Goal: Book appointment/travel/reservation

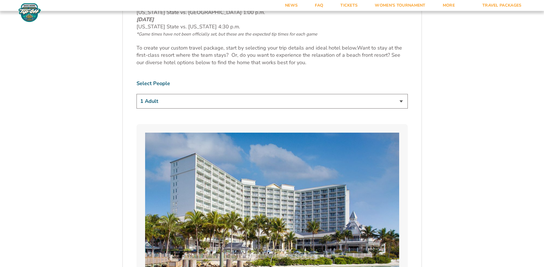
scroll to position [311, 0]
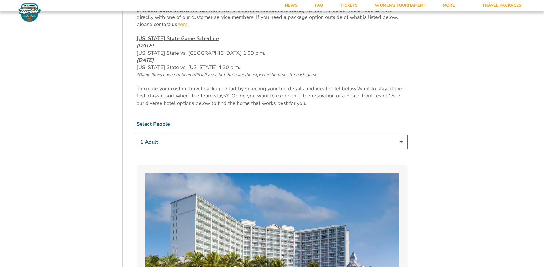
click at [400, 141] on select "1 Adult 2 Adults 3 Adults 4 Adults 2 Adults + 1 Child 2 Adults + 2 Children 2 A…" at bounding box center [272, 142] width 271 height 15
select select "3 Adults"
click at [137, 135] on select "1 Adult 2 Adults 3 Adults 4 Adults 2 Adults + 1 Child 2 Adults + 2 Children 2 A…" at bounding box center [272, 142] width 271 height 15
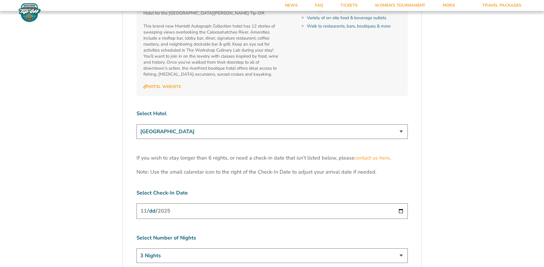
scroll to position [1772, 0]
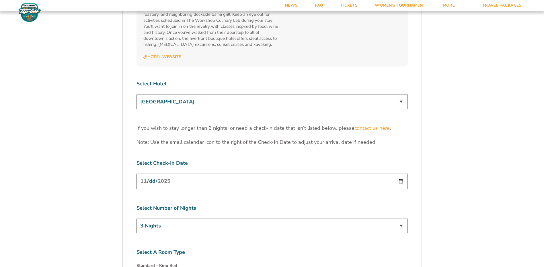
click at [400, 174] on input "[DATE]" at bounding box center [272, 181] width 271 height 15
click at [403, 219] on select "3 Nights 4 Nights 5 Nights 6 Nights" at bounding box center [272, 226] width 271 height 15
select select "4 Nights"
click at [137, 219] on select "3 Nights 4 Nights 5 Nights 6 Nights" at bounding box center [272, 226] width 271 height 15
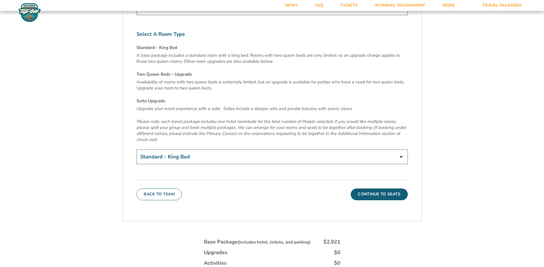
scroll to position [1995, 0]
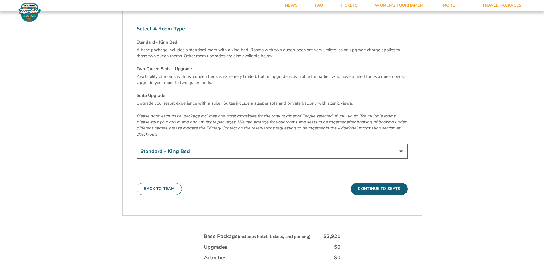
click at [401, 144] on select "Standard - King Bed Two Queen Beds - Upgrade (+$15 per night) Suite Upgrade (+$…" at bounding box center [272, 151] width 271 height 15
select select "Two Queen Beds - Upgrade"
click at [137, 144] on select "Standard - King Bed Two Queen Beds - Upgrade (+$15 per night) Suite Upgrade (+$…" at bounding box center [272, 151] width 271 height 15
click at [368, 183] on button "Continue To Seats" at bounding box center [379, 188] width 57 height 11
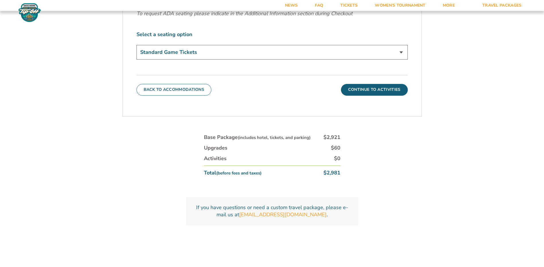
scroll to position [312, 0]
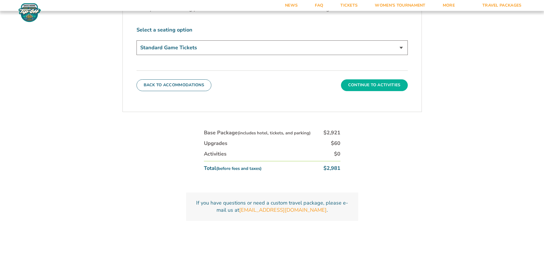
click at [358, 85] on button "Continue To Activities" at bounding box center [374, 84] width 67 height 11
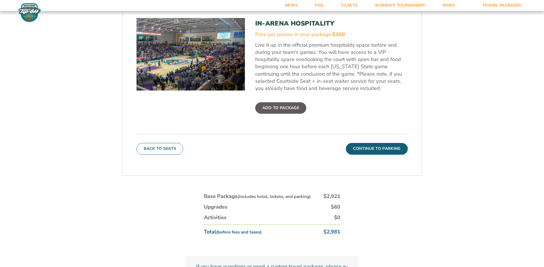
scroll to position [253, 0]
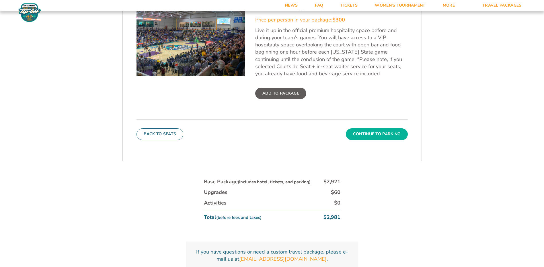
click at [389, 137] on button "Continue To Parking" at bounding box center [377, 133] width 62 height 11
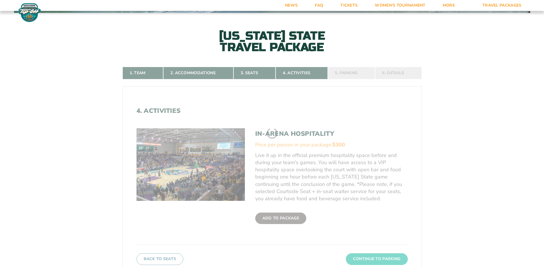
scroll to position [126, 0]
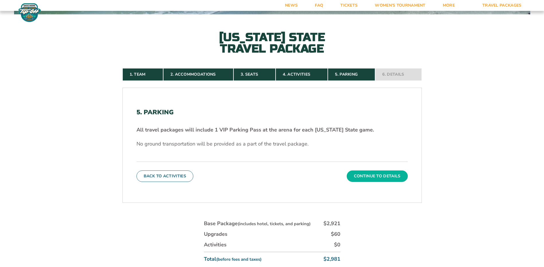
click at [378, 177] on button "Continue To Details" at bounding box center [377, 176] width 61 height 11
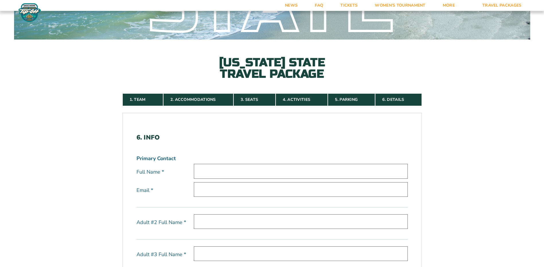
scroll to position [133, 0]
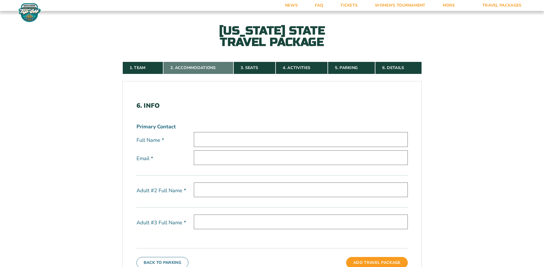
click at [195, 69] on link "2. Accommodations" at bounding box center [198, 68] width 70 height 13
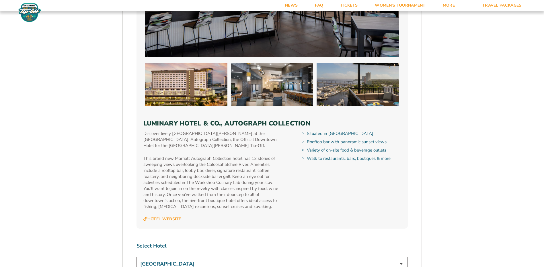
scroll to position [1656, 0]
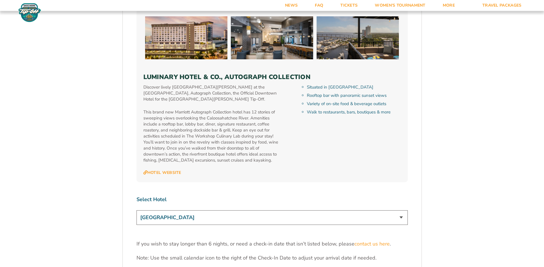
click at [400, 210] on select "[GEOGRAPHIC_DATA] [GEOGRAPHIC_DATA] [GEOGRAPHIC_DATA], Autograph Collection" at bounding box center [272, 217] width 271 height 15
click at [137, 210] on select "[GEOGRAPHIC_DATA] [GEOGRAPHIC_DATA] [GEOGRAPHIC_DATA], Autograph Collection" at bounding box center [272, 217] width 271 height 15
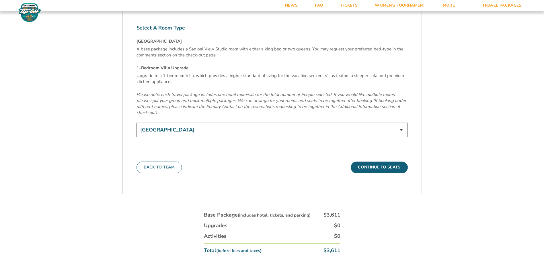
scroll to position [1999, 0]
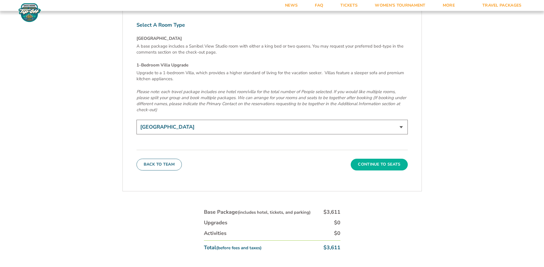
click at [378, 159] on button "Continue To Seats" at bounding box center [379, 164] width 57 height 11
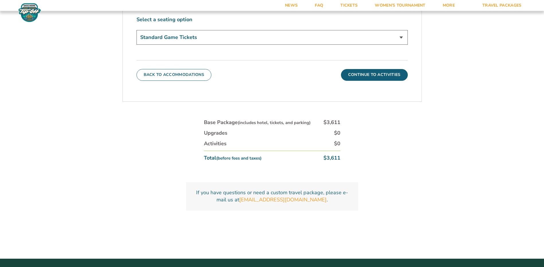
scroll to position [324, 0]
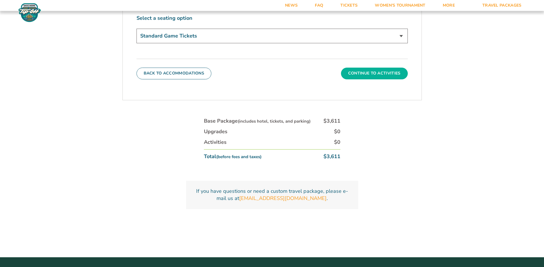
click at [381, 76] on button "Continue To Activities" at bounding box center [374, 73] width 67 height 11
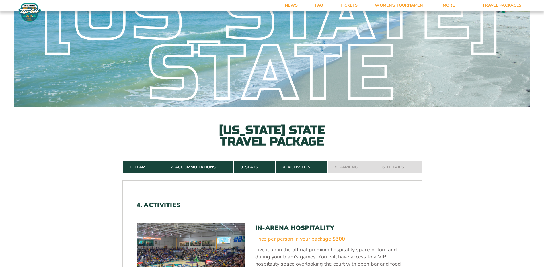
scroll to position [29, 0]
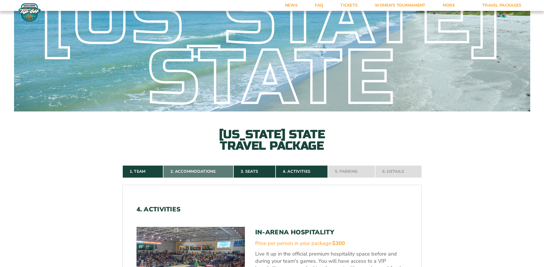
click at [195, 171] on link "2. Accommodations" at bounding box center [198, 171] width 70 height 13
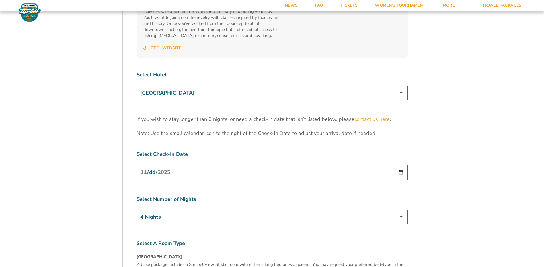
scroll to position [1800, 0]
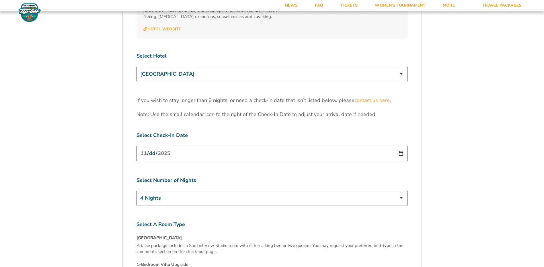
click at [401, 67] on select "[GEOGRAPHIC_DATA] [GEOGRAPHIC_DATA] [GEOGRAPHIC_DATA], Autograph Collection" at bounding box center [272, 74] width 271 height 15
click at [137, 67] on select "[GEOGRAPHIC_DATA] [GEOGRAPHIC_DATA] [GEOGRAPHIC_DATA], Autograph Collection" at bounding box center [272, 74] width 271 height 15
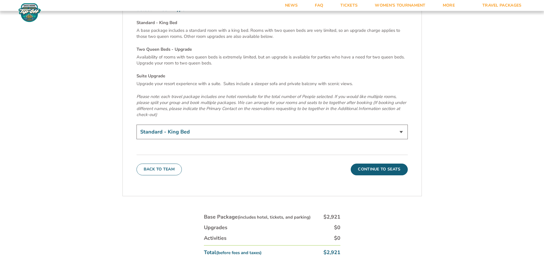
scroll to position [1999, 0]
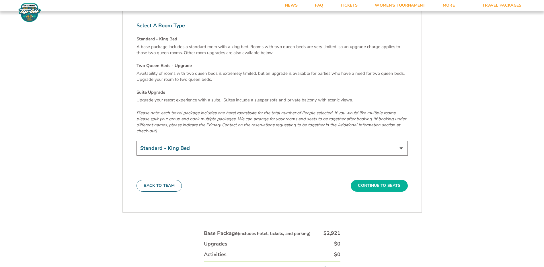
click at [393, 180] on button "Continue To Seats" at bounding box center [379, 185] width 57 height 11
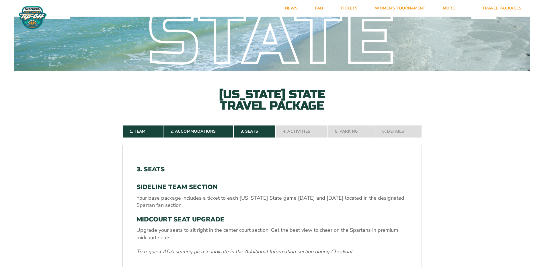
scroll to position [0, 0]
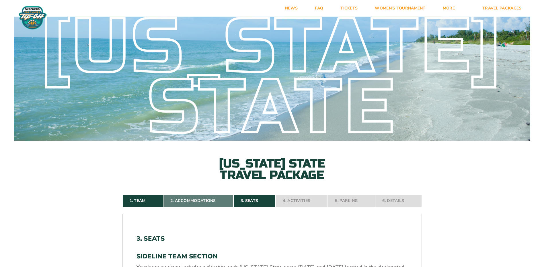
click at [192, 202] on link "2. Accommodations" at bounding box center [198, 201] width 70 height 13
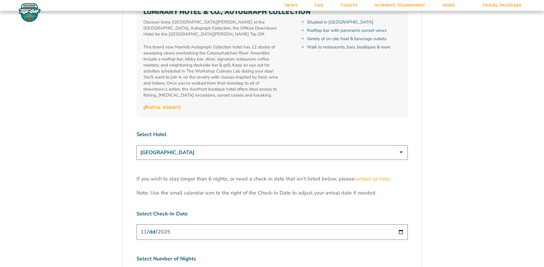
scroll to position [1738, 0]
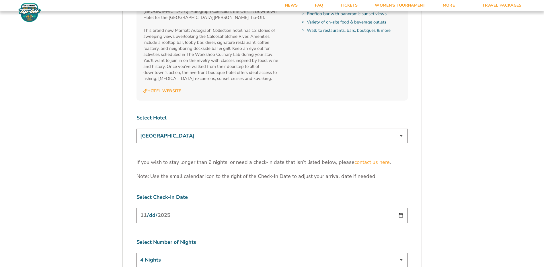
click at [402, 129] on select "[GEOGRAPHIC_DATA] [GEOGRAPHIC_DATA] [GEOGRAPHIC_DATA], Autograph Collection" at bounding box center [272, 136] width 271 height 15
click at [137, 129] on select "[GEOGRAPHIC_DATA] [GEOGRAPHIC_DATA] [GEOGRAPHIC_DATA], Autograph Collection" at bounding box center [272, 136] width 271 height 15
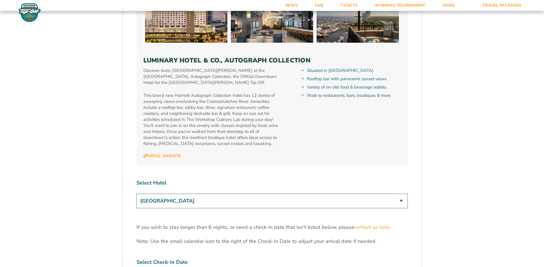
scroll to position [1670, 0]
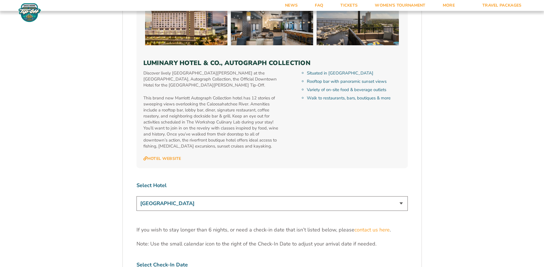
click at [401, 196] on select "[GEOGRAPHIC_DATA] [GEOGRAPHIC_DATA] [GEOGRAPHIC_DATA], Autograph Collection" at bounding box center [272, 203] width 271 height 15
select select "17487"
click at [137, 196] on select "[GEOGRAPHIC_DATA] [GEOGRAPHIC_DATA] [GEOGRAPHIC_DATA], Autograph Collection" at bounding box center [272, 203] width 271 height 15
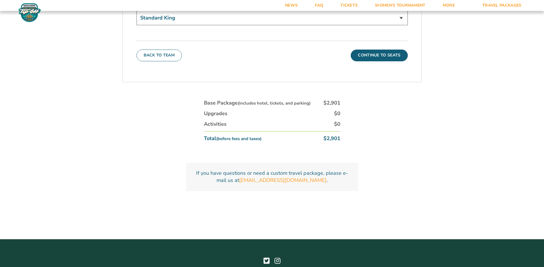
scroll to position [2119, 0]
